Goal: Information Seeking & Learning: Learn about a topic

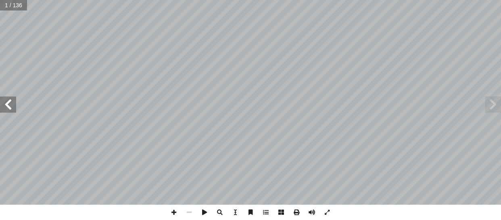
click at [6, 106] on span at bounding box center [8, 104] width 16 height 16
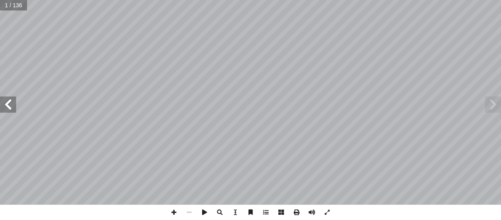
click at [6, 106] on span at bounding box center [8, 104] width 16 height 16
click at [10, 8] on input "text" at bounding box center [13, 5] width 27 height 10
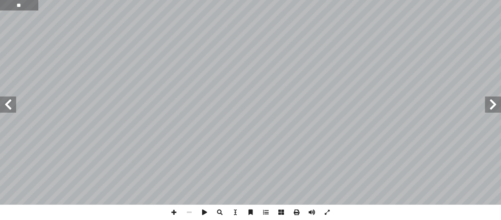
type input "**"
click at [14, 109] on span at bounding box center [8, 104] width 16 height 16
click at [7, 109] on span at bounding box center [8, 104] width 16 height 16
click at [9, 104] on span at bounding box center [8, 104] width 16 height 16
click at [2, 107] on span at bounding box center [8, 104] width 16 height 16
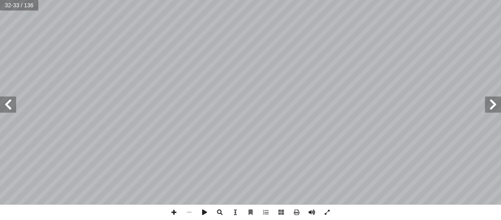
click at [2, 107] on span at bounding box center [8, 104] width 16 height 16
click at [2, 108] on span at bounding box center [8, 104] width 16 height 16
click at [8, 109] on span at bounding box center [8, 104] width 16 height 16
click at [13, 104] on span at bounding box center [8, 104] width 16 height 16
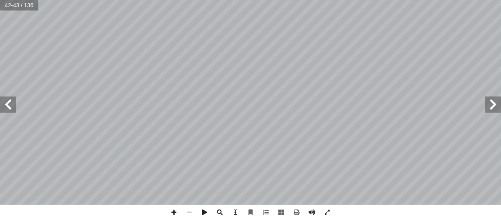
click at [9, 106] on span at bounding box center [8, 104] width 16 height 16
click at [9, 105] on span at bounding box center [8, 104] width 16 height 16
click at [492, 110] on span at bounding box center [493, 104] width 16 height 16
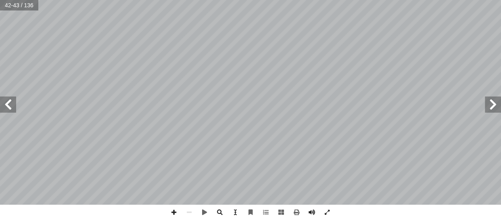
click at [485, 105] on span at bounding box center [493, 104] width 16 height 16
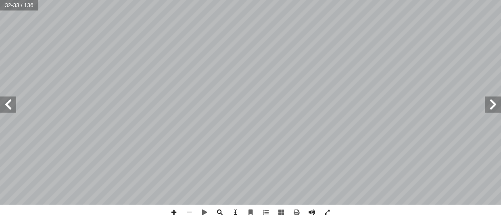
click at [485, 105] on span at bounding box center [493, 104] width 16 height 16
click at [12, 104] on span at bounding box center [8, 104] width 16 height 16
click at [496, 102] on span at bounding box center [493, 104] width 16 height 16
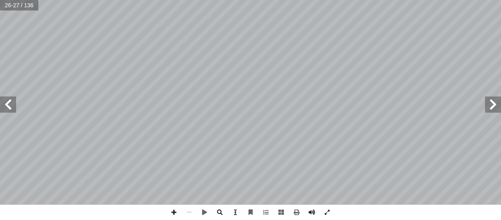
click at [492, 104] on span at bounding box center [493, 104] width 16 height 16
click at [12, 109] on span at bounding box center [8, 104] width 16 height 16
click at [494, 107] on span at bounding box center [493, 104] width 16 height 16
click at [485, 110] on span at bounding box center [493, 104] width 16 height 16
click at [10, 105] on span at bounding box center [8, 104] width 16 height 16
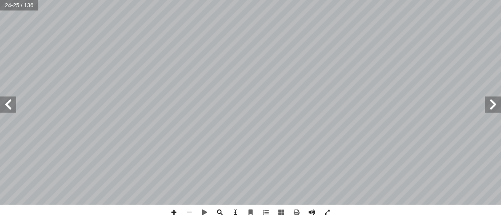
click at [10, 105] on span at bounding box center [8, 104] width 16 height 16
click at [492, 103] on span at bounding box center [493, 104] width 16 height 16
